Goal: Information Seeking & Learning: Learn about a topic

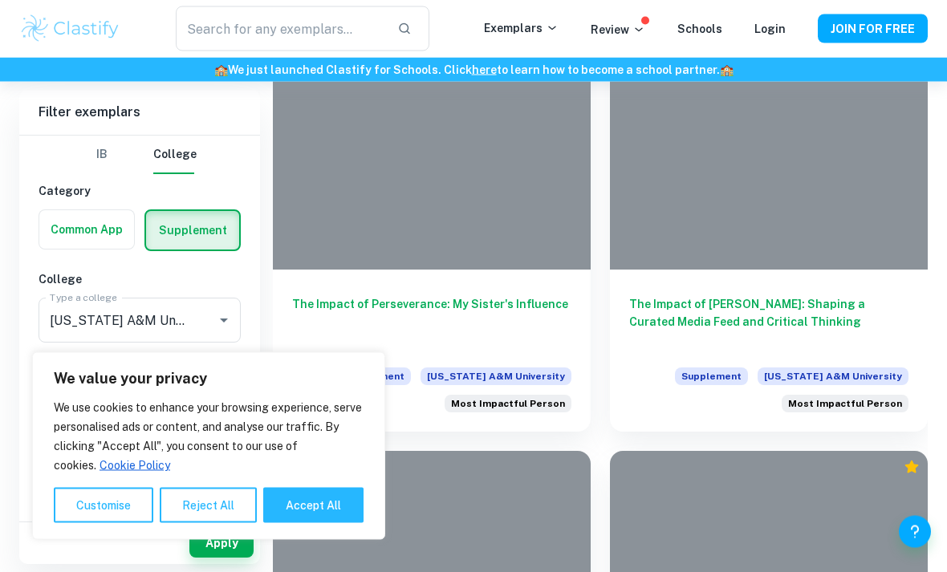
scroll to position [460, 0]
click at [296, 523] on button "Accept All" at bounding box center [313, 505] width 100 height 35
checkbox input "true"
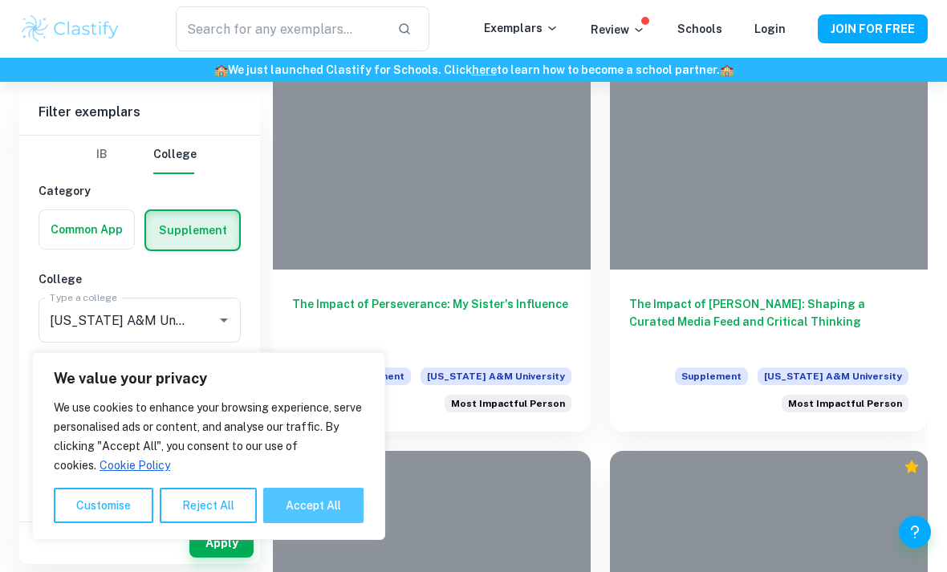
checkbox input "true"
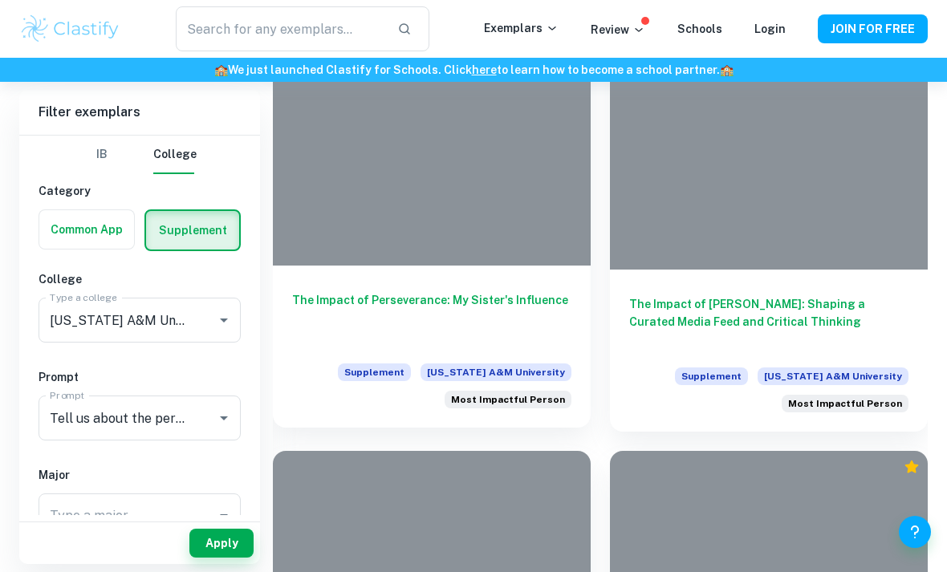
click at [416, 303] on h6 "The Impact of Perseverance: My Sister's Influence" at bounding box center [431, 317] width 279 height 53
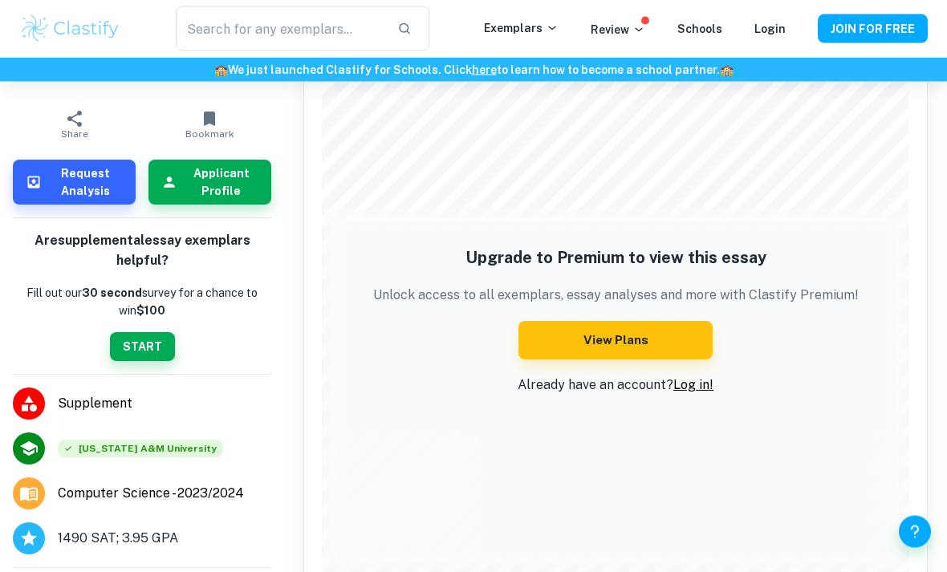
scroll to position [2413, 0]
